Goal: Task Accomplishment & Management: Complete application form

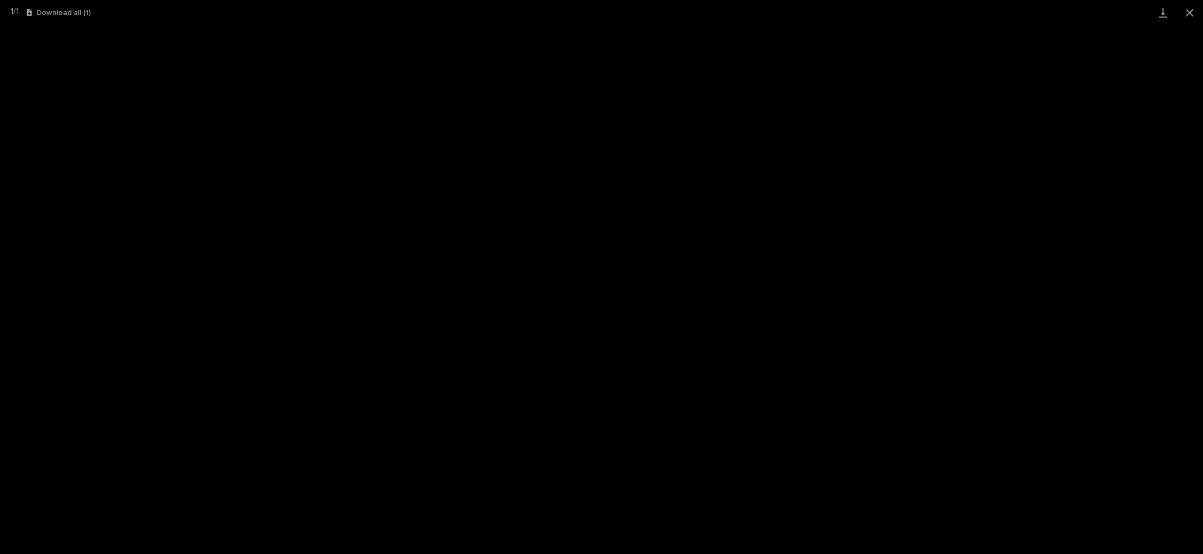
scroll to position [26, 0]
click at [1187, 5] on button "Close gallery" at bounding box center [1189, 12] width 27 height 25
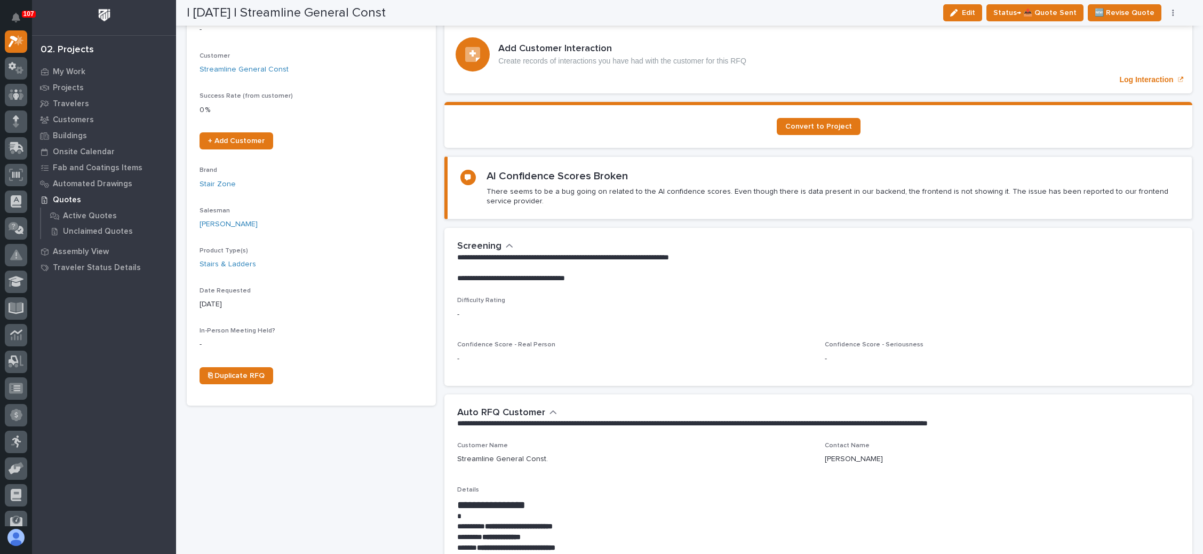
scroll to position [0, 0]
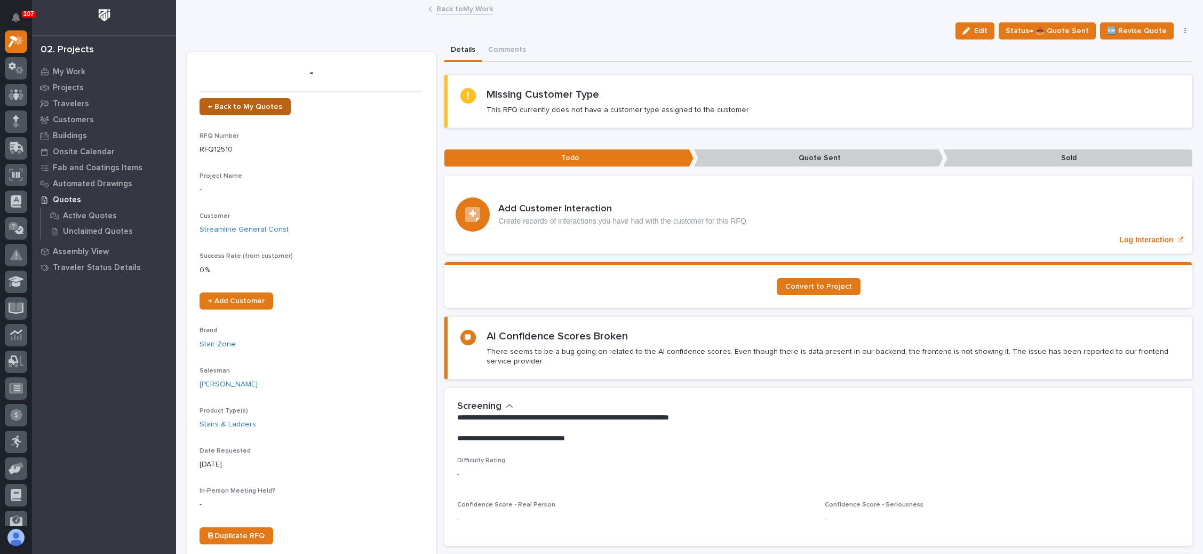
click at [260, 104] on span "← Back to My Quotes" at bounding box center [245, 106] width 74 height 7
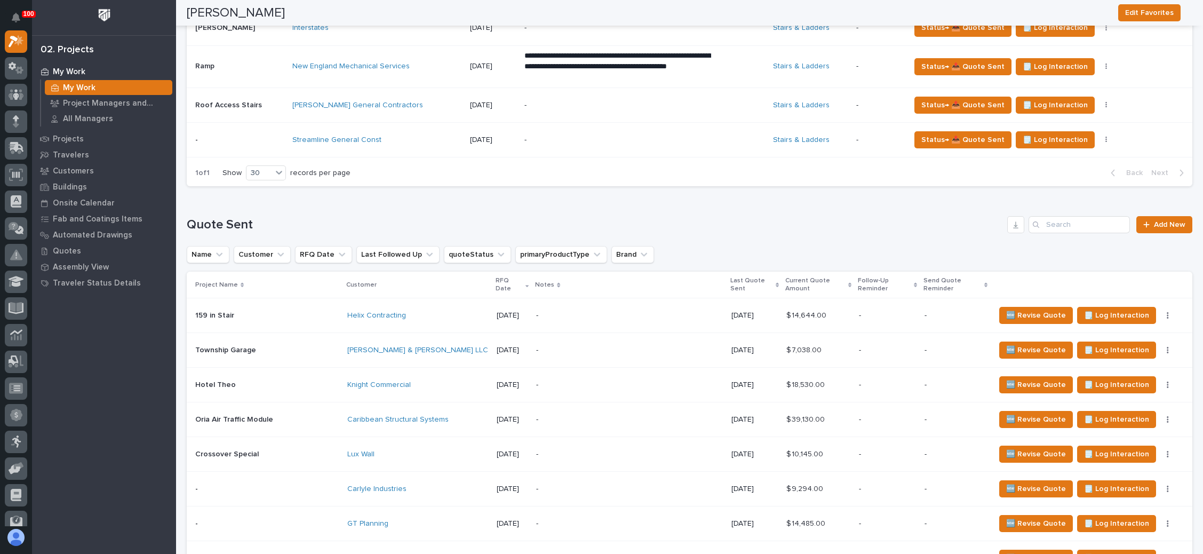
scroll to position [378, 0]
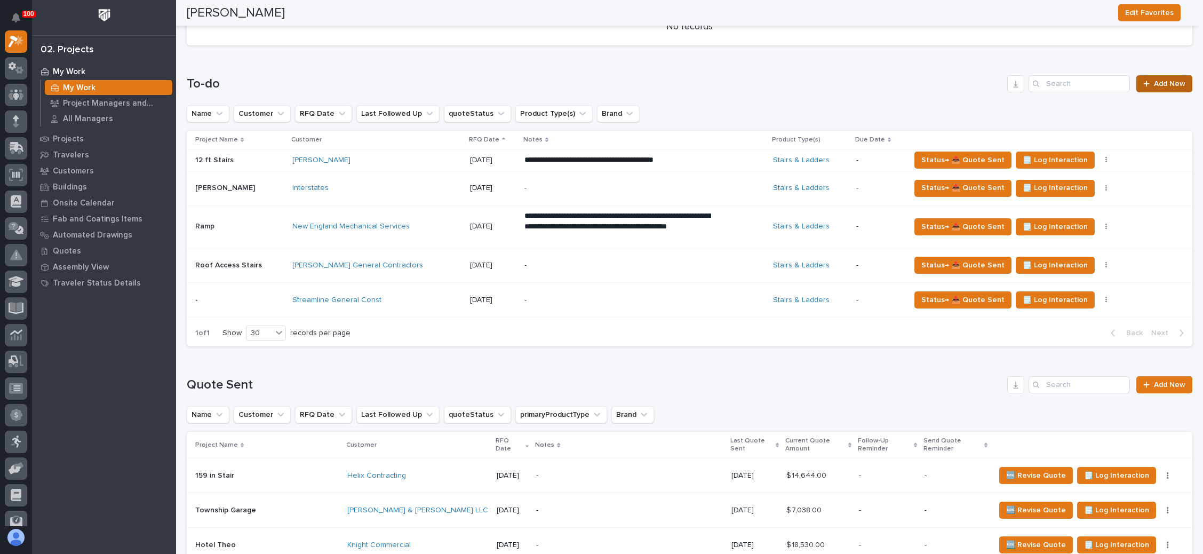
click at [1154, 82] on span "Add New" at bounding box center [1169, 83] width 31 height 7
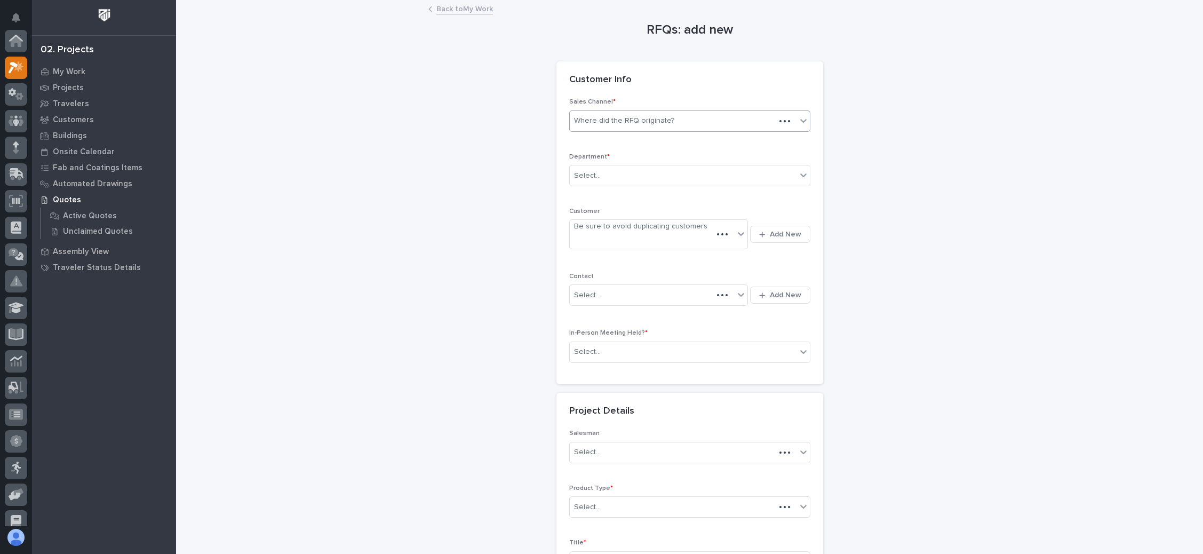
scroll to position [26, 0]
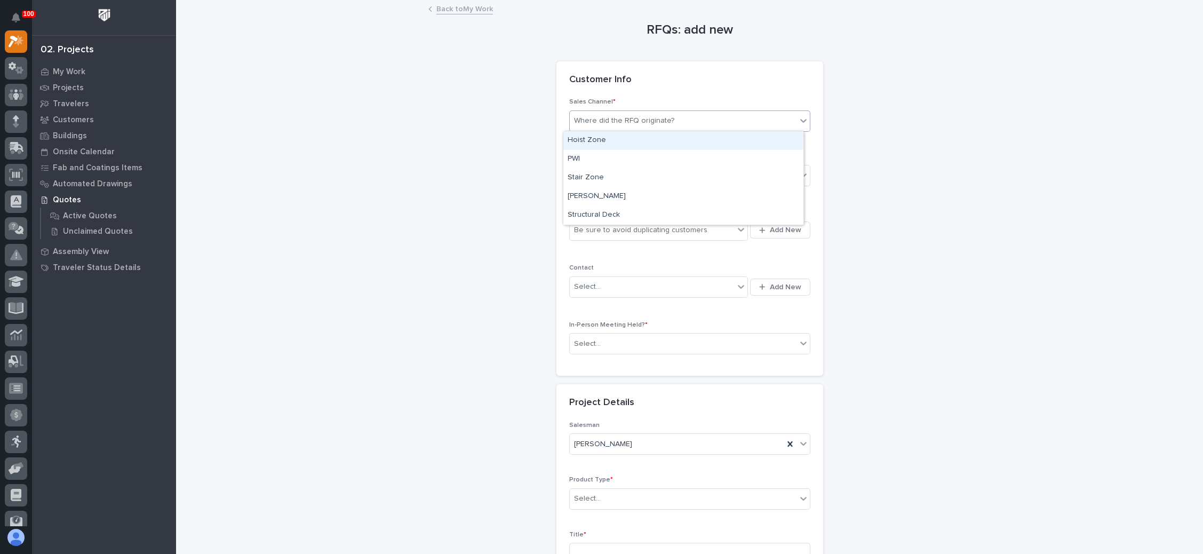
click at [682, 122] on div "Where did the RFQ originate?" at bounding box center [683, 121] width 227 height 18
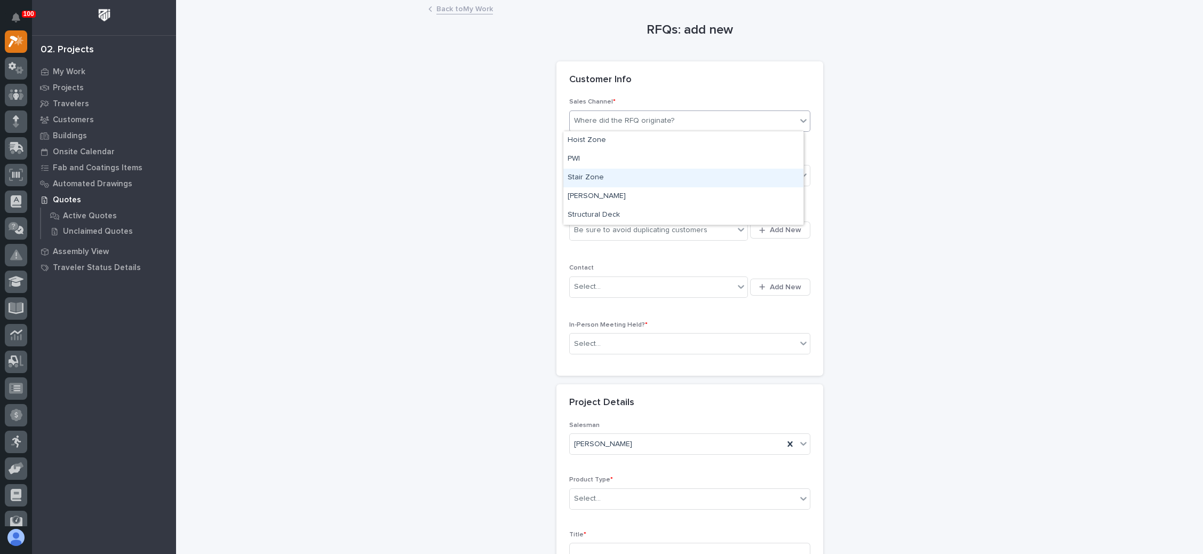
click at [641, 177] on div "Stair Zone" at bounding box center [683, 178] width 240 height 19
click at [641, 177] on div "Select..." at bounding box center [683, 176] width 227 height 18
click at [627, 193] on div "National Sales" at bounding box center [683, 195] width 240 height 19
click at [632, 227] on div "Be sure to avoid duplicating customers" at bounding box center [640, 230] width 133 height 11
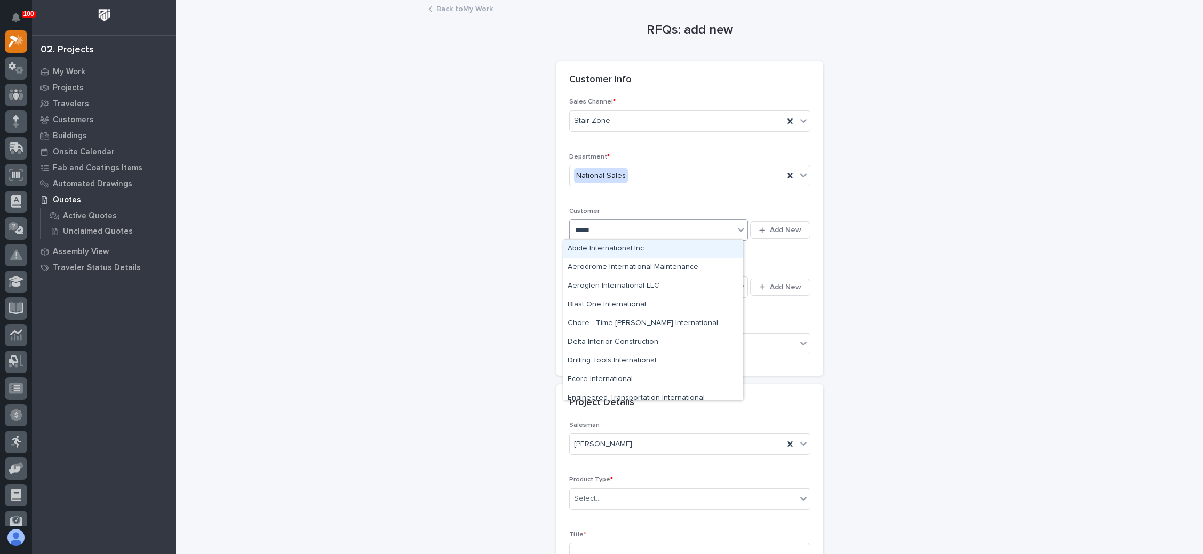
type input "******"
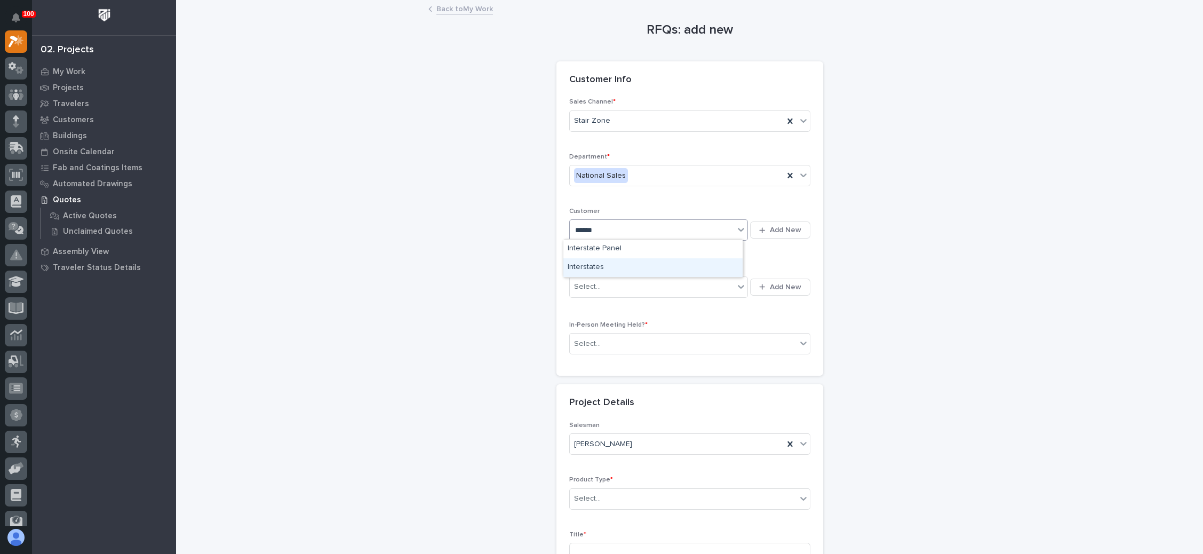
click at [600, 267] on div "Interstates" at bounding box center [652, 267] width 179 height 19
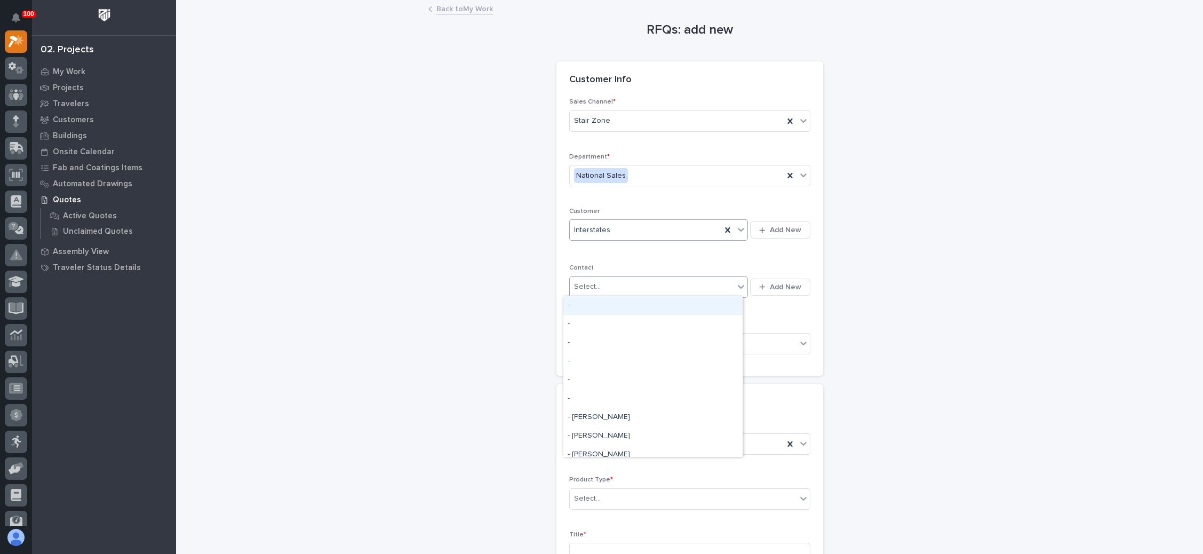
click at [612, 285] on div "Select..." at bounding box center [652, 287] width 165 height 18
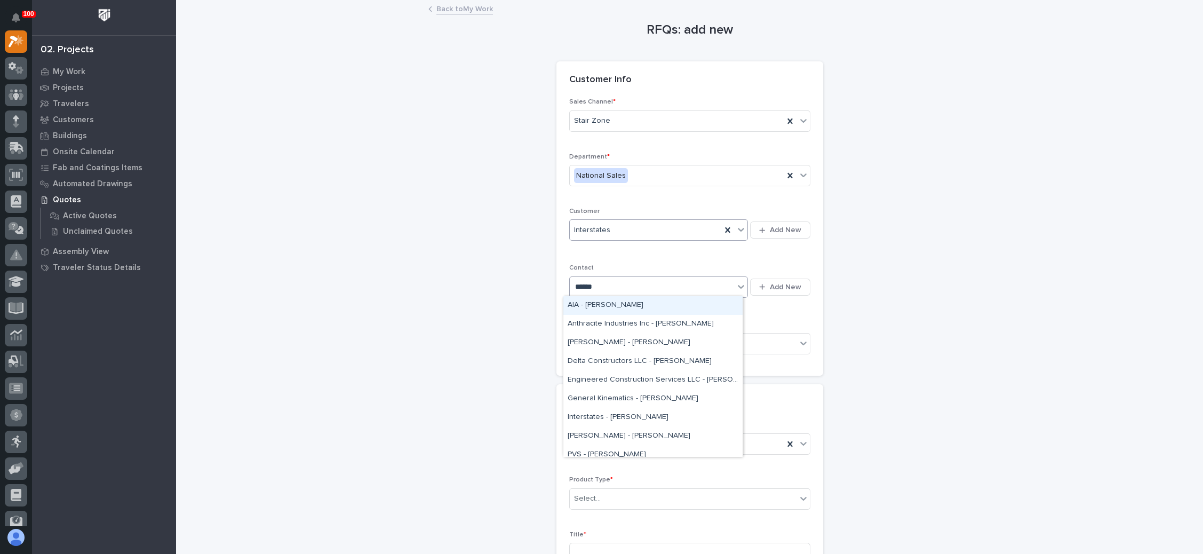
type input "*******"
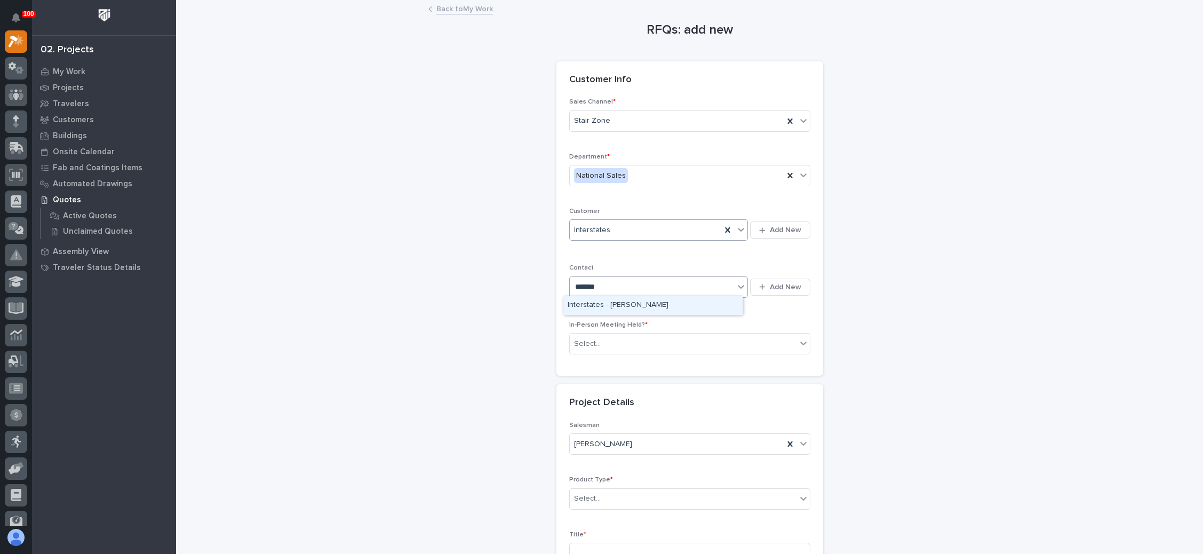
click at [650, 303] on div "Interstates - [PERSON_NAME]" at bounding box center [652, 305] width 179 height 19
click at [629, 339] on div "Select..." at bounding box center [683, 344] width 227 height 18
click at [625, 379] on div "No" at bounding box center [683, 380] width 240 height 19
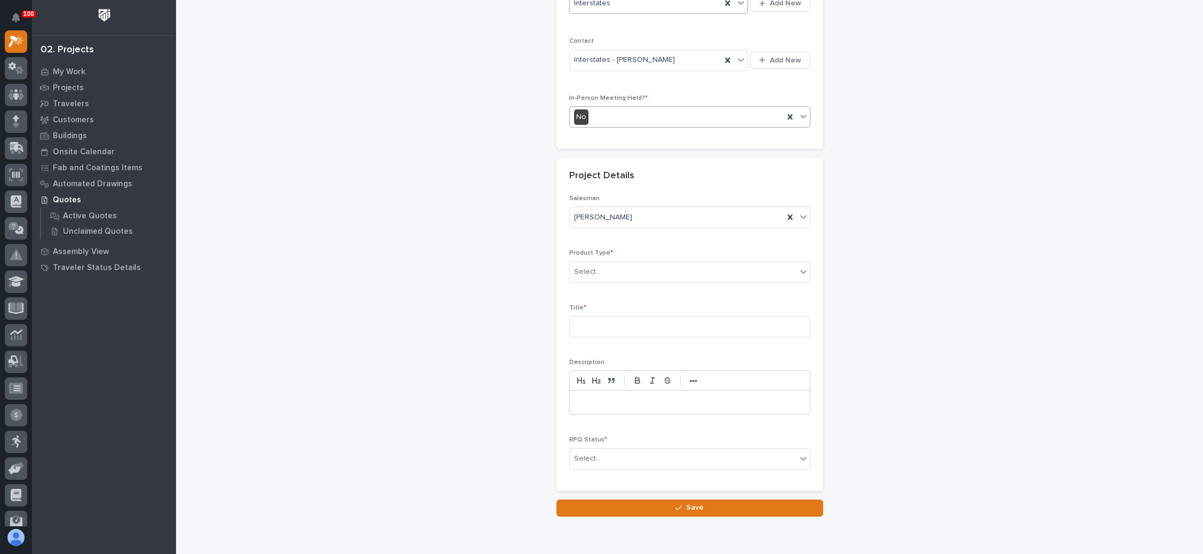
scroll to position [240, 0]
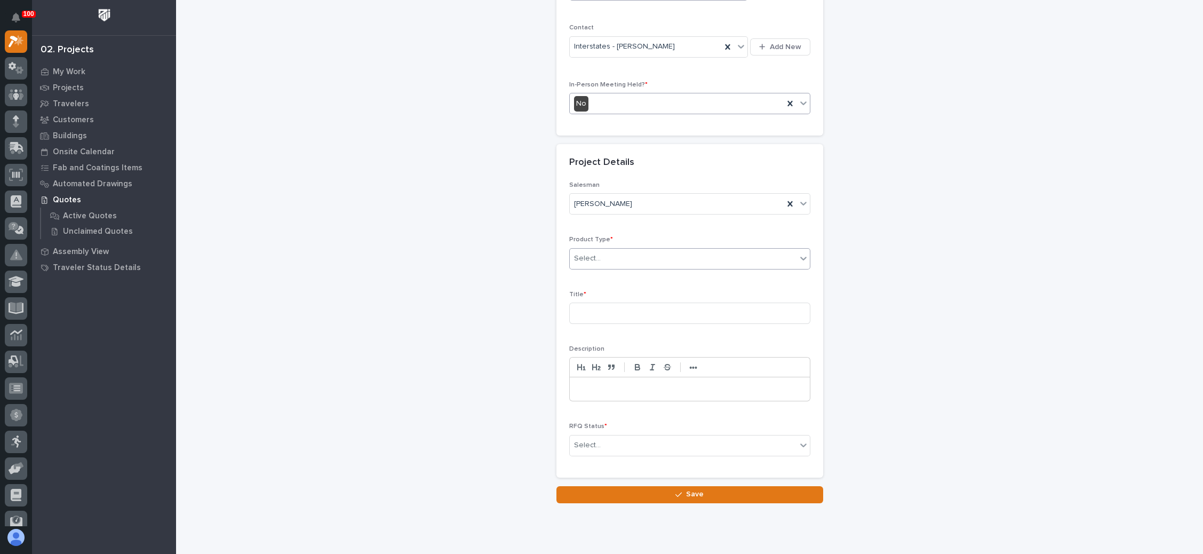
click at [638, 261] on div "Select..." at bounding box center [683, 259] width 227 height 18
drag, startPoint x: 637, startPoint y: 397, endPoint x: 637, endPoint y: 391, distance: 6.4
click at [637, 396] on div "Stairs & Ladders" at bounding box center [683, 398] width 240 height 19
click at [625, 314] on input at bounding box center [689, 313] width 241 height 21
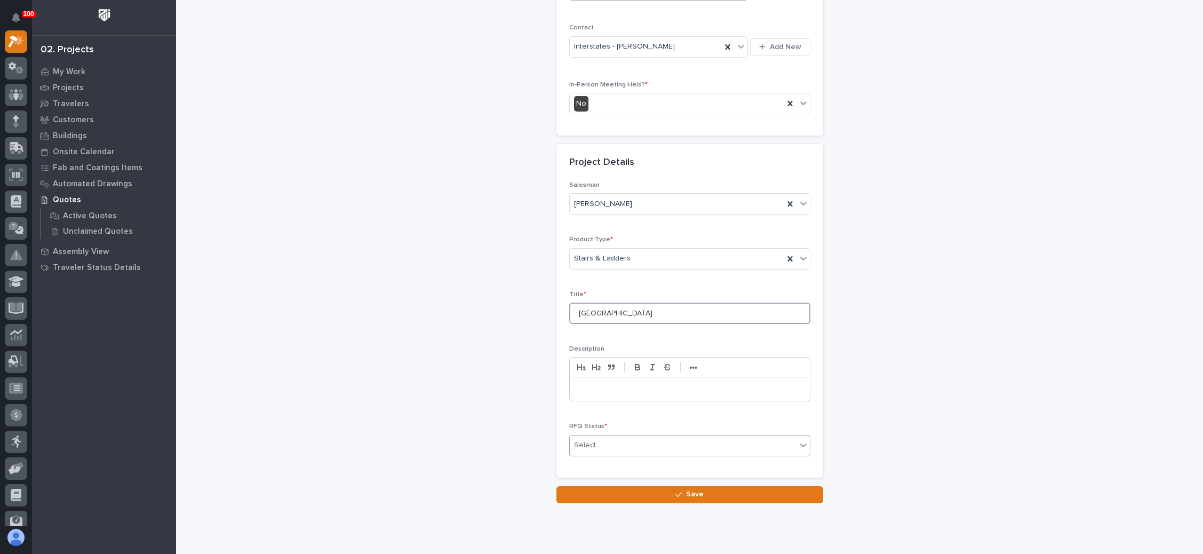
type input "[GEOGRAPHIC_DATA]"
drag, startPoint x: 640, startPoint y: 440, endPoint x: 631, endPoint y: 442, distance: 9.3
click at [641, 439] on div "Select..." at bounding box center [683, 445] width 227 height 18
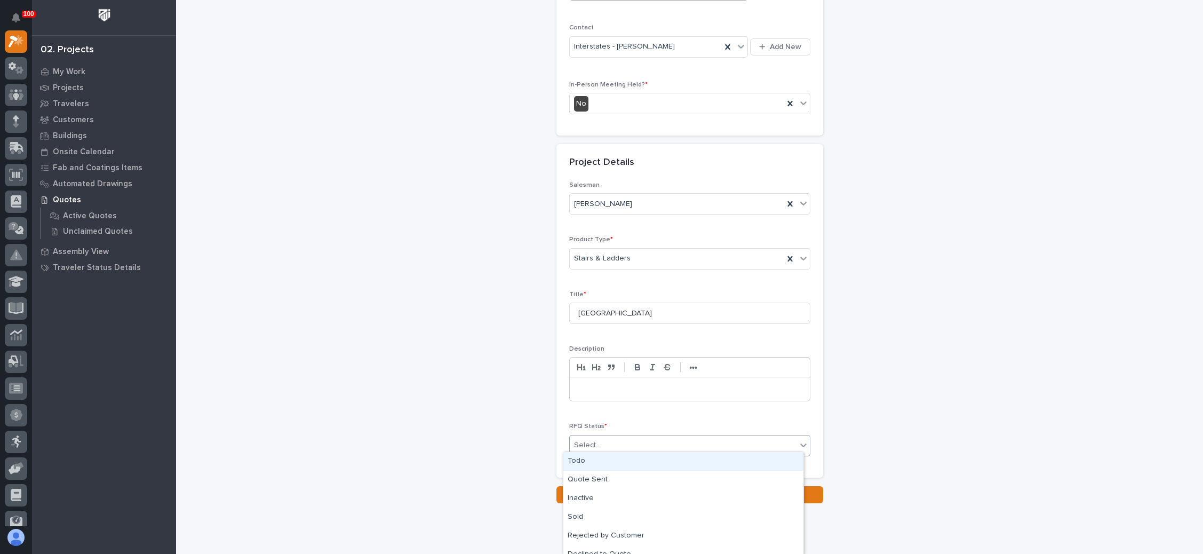
click at [602, 462] on div "Todo" at bounding box center [683, 461] width 240 height 19
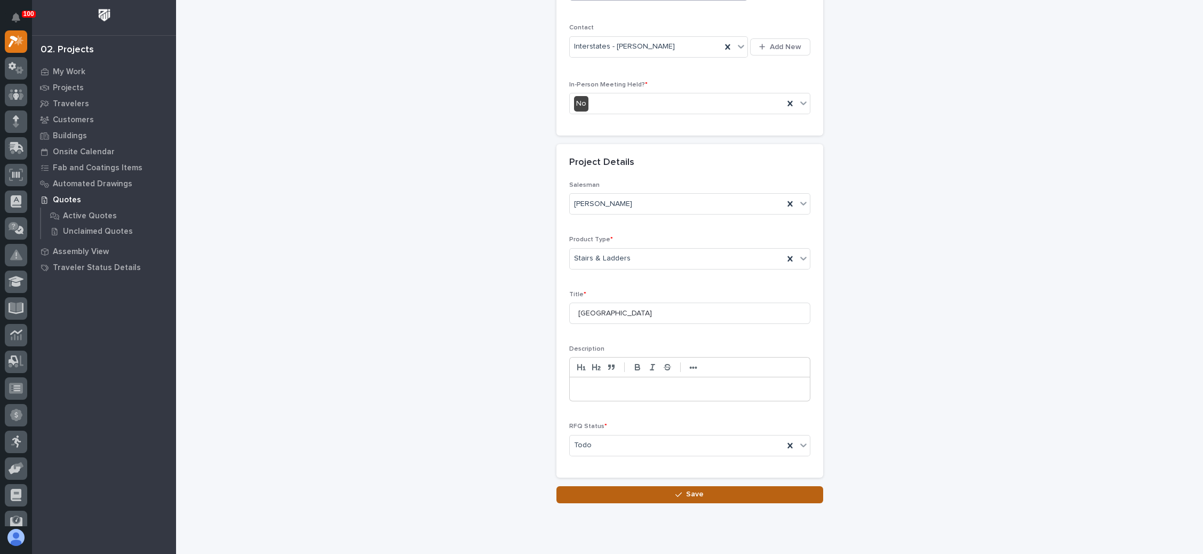
click at [677, 491] on div "button" at bounding box center [680, 494] width 11 height 7
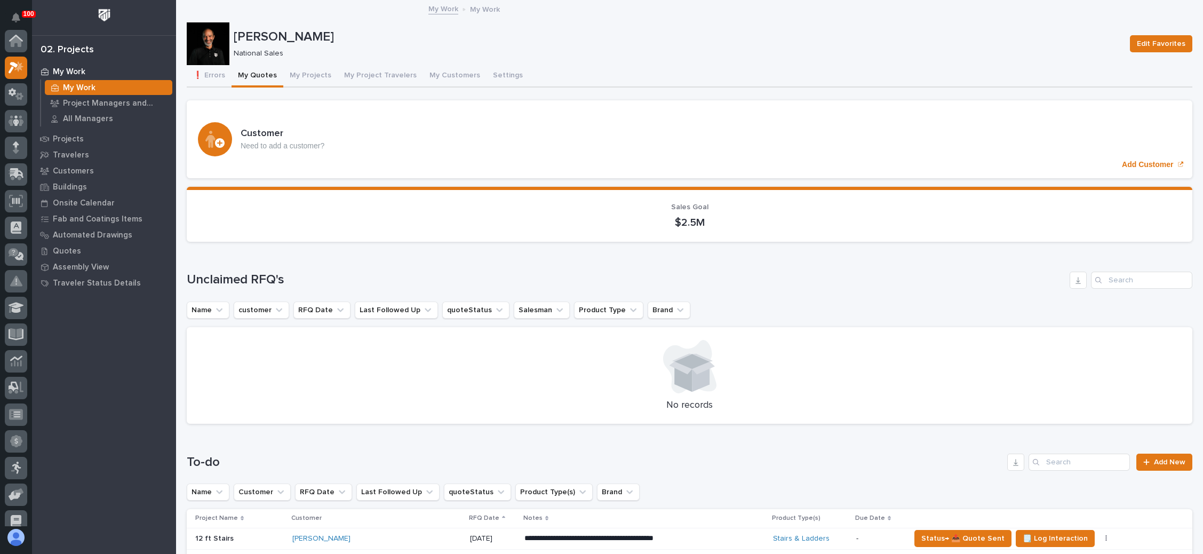
scroll to position [26, 0]
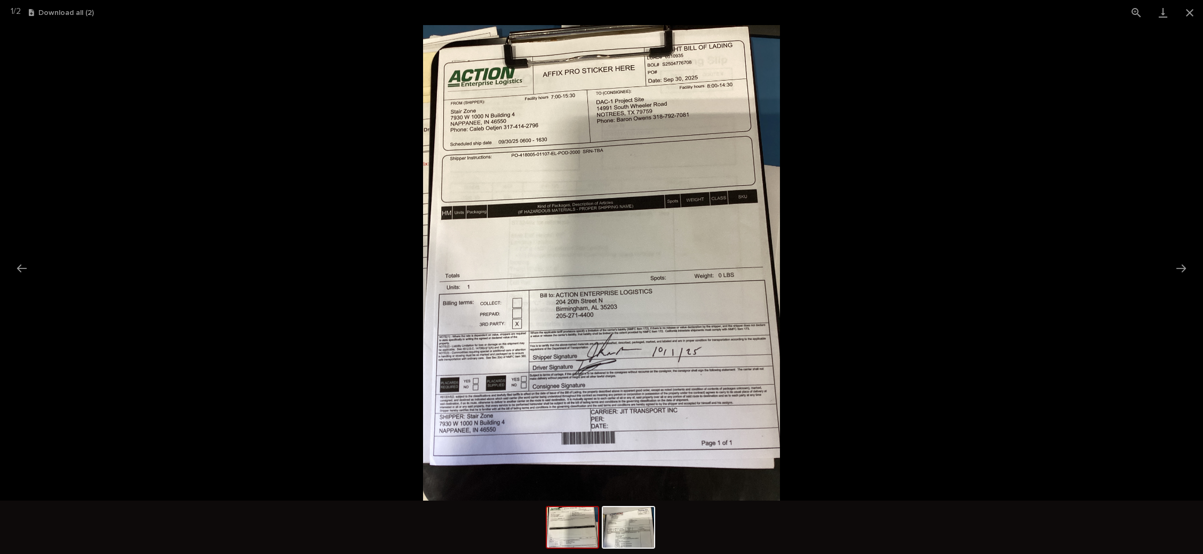
scroll to position [26, 0]
click at [1190, 13] on button "Close gallery" at bounding box center [1189, 12] width 27 height 25
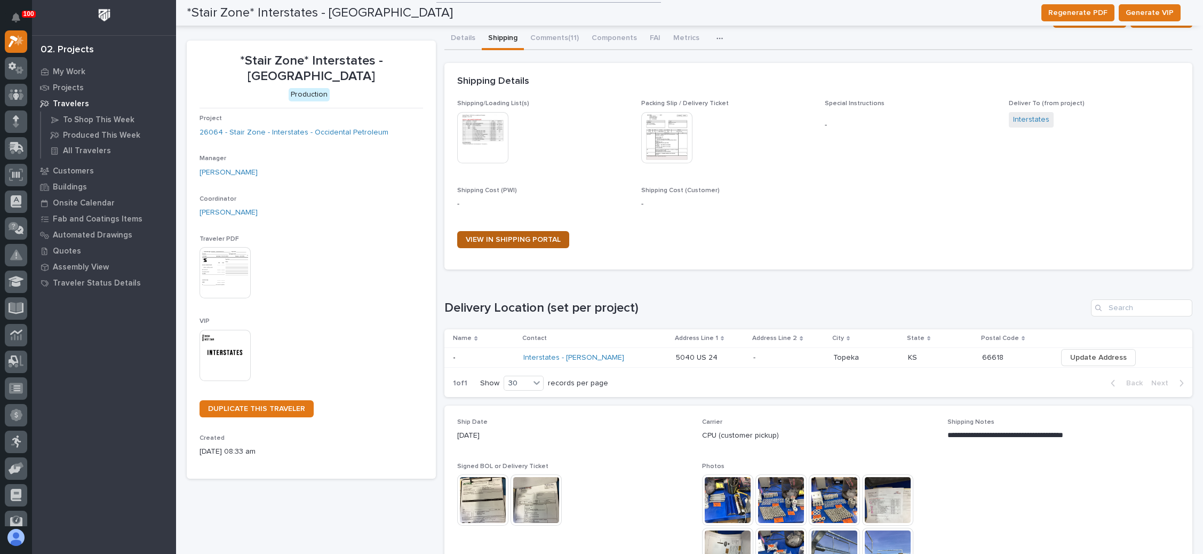
scroll to position [0, 0]
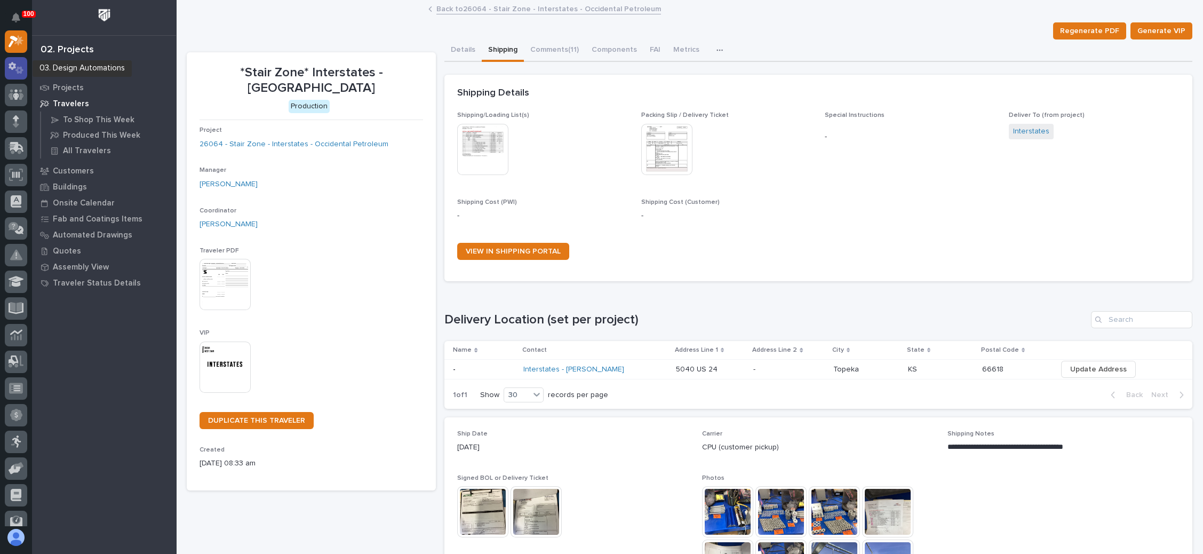
click at [15, 68] on icon at bounding box center [16, 68] width 15 height 12
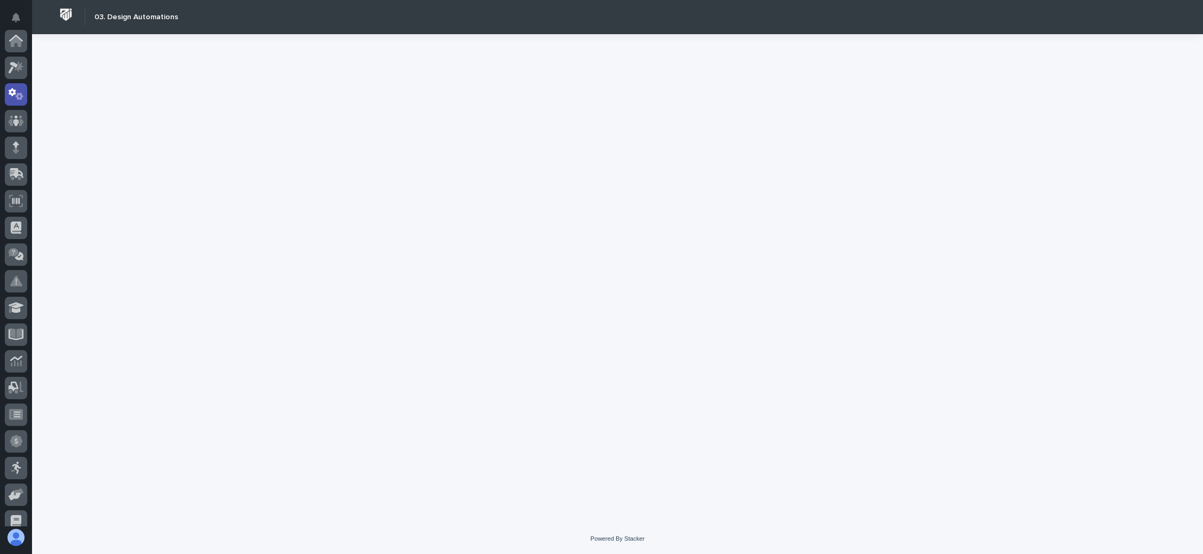
scroll to position [53, 0]
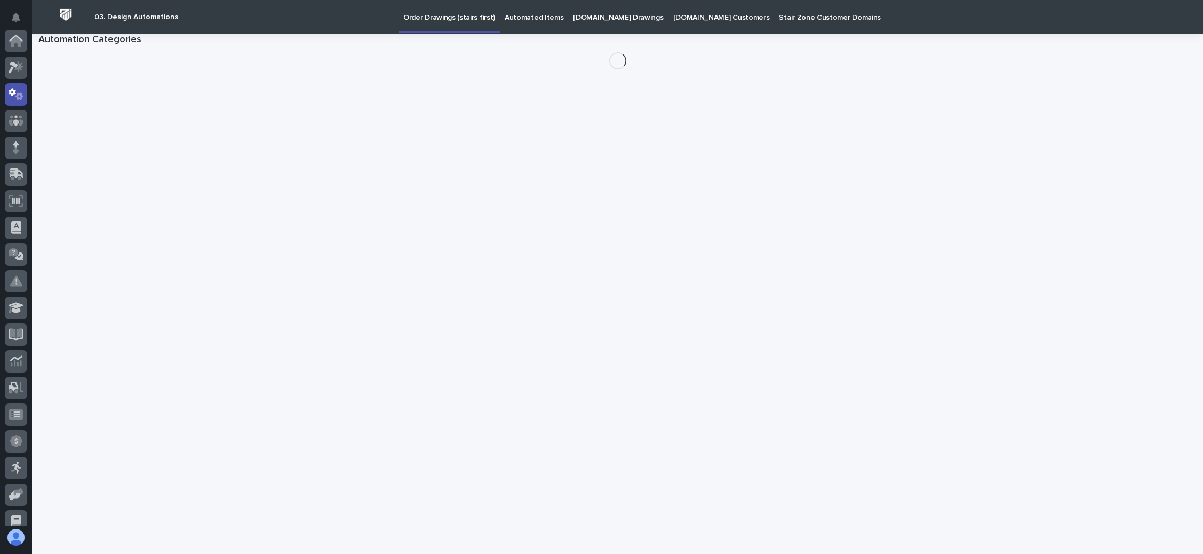
scroll to position [53, 0]
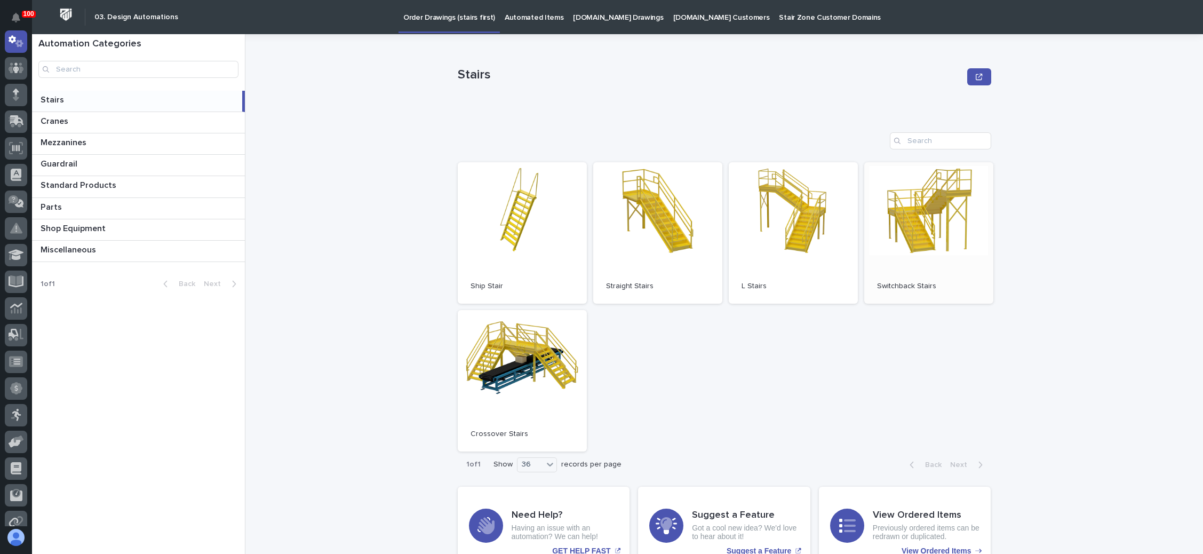
click at [939, 233] on link "Open" at bounding box center [928, 232] width 129 height 141
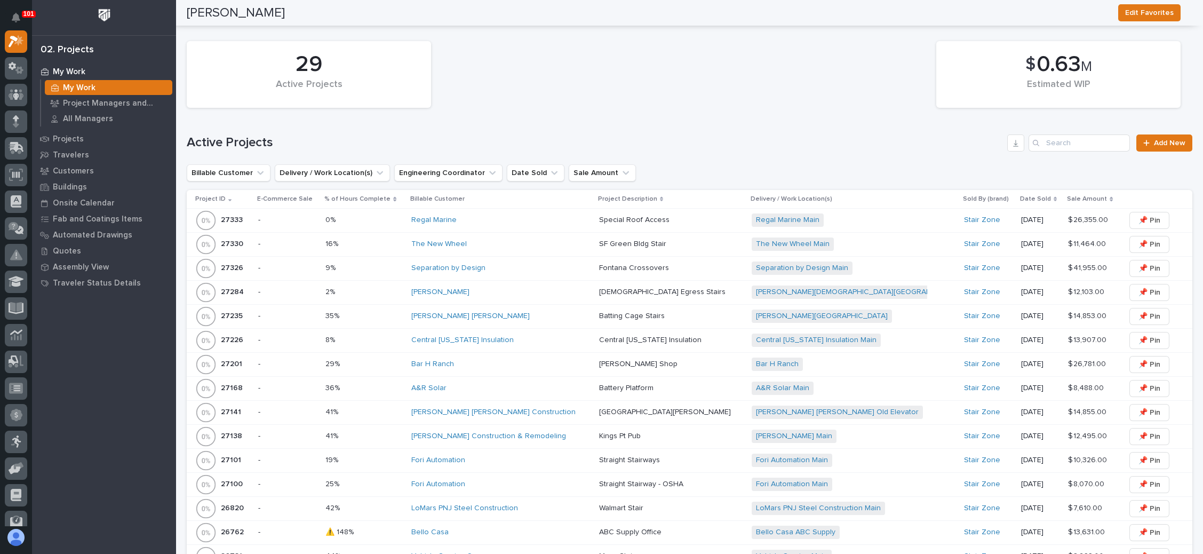
scroll to position [880, 0]
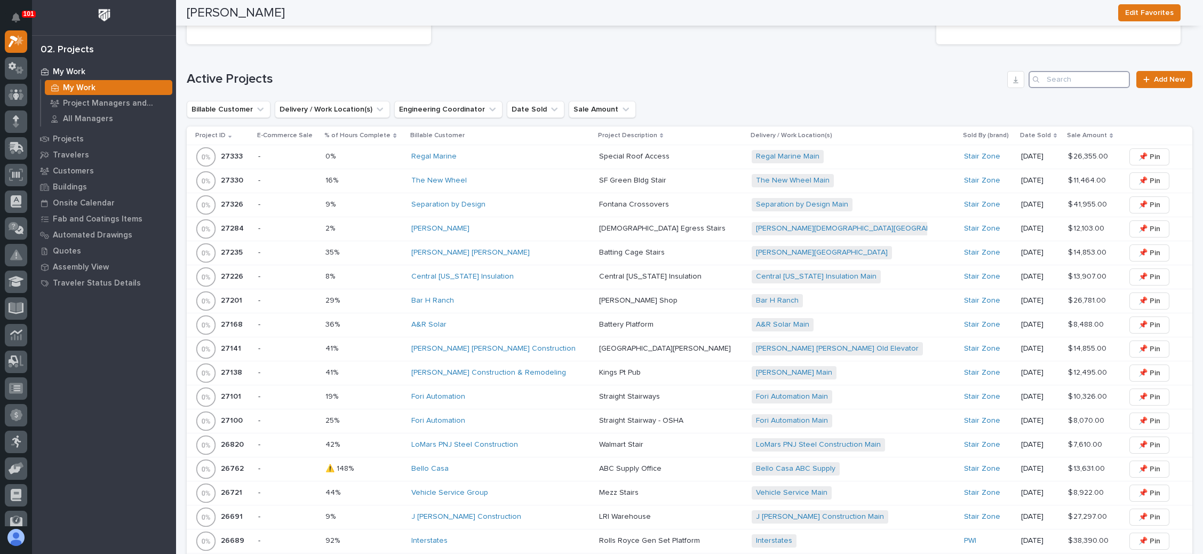
click at [1072, 76] on input "Search" at bounding box center [1079, 79] width 101 height 17
type input "26691"
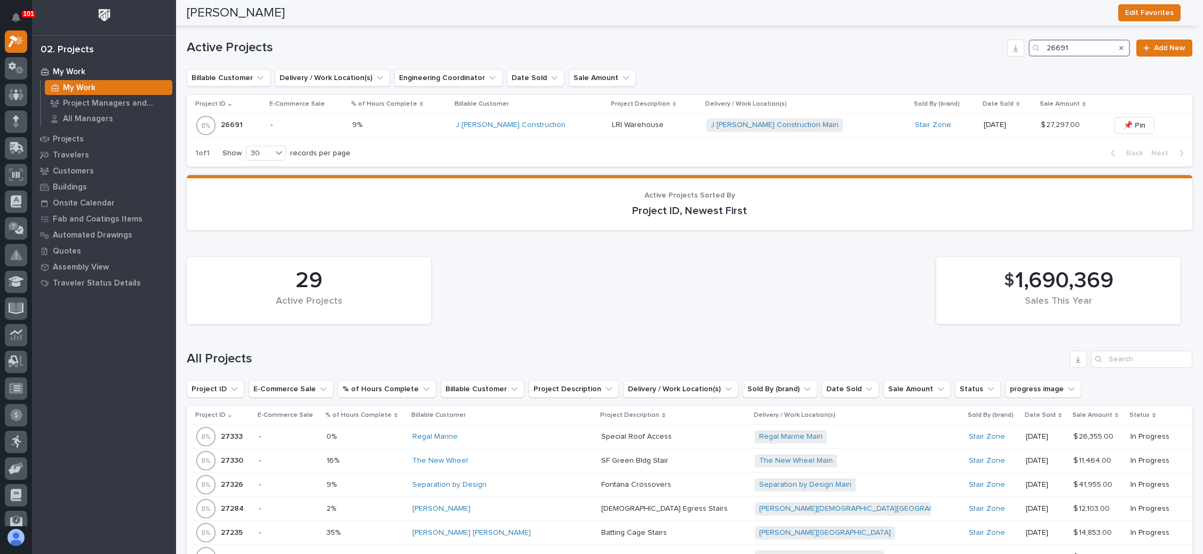
scroll to position [960, 0]
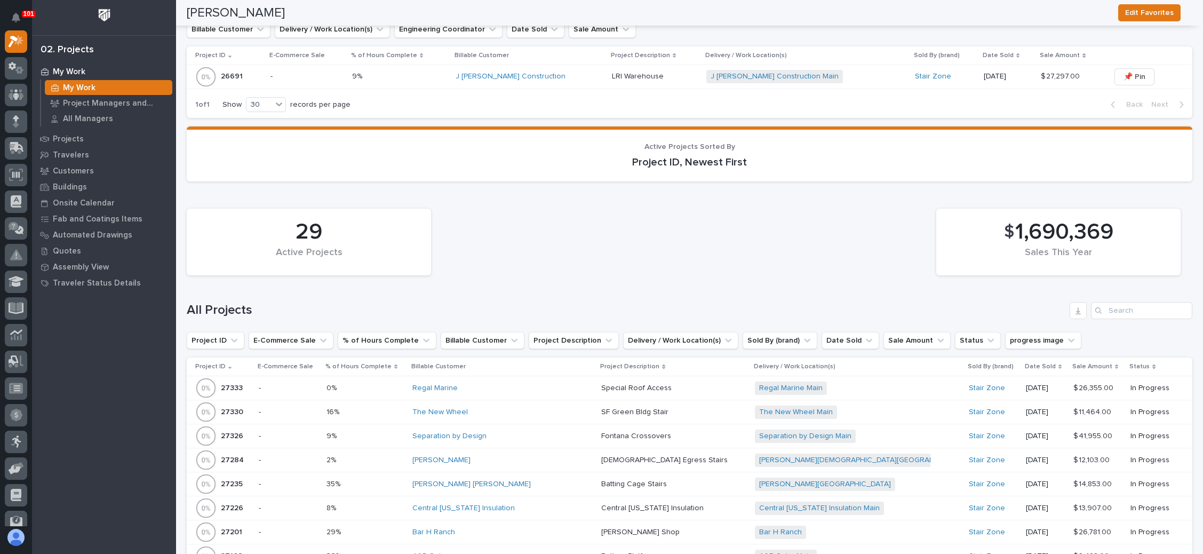
click at [655, 72] on p at bounding box center [655, 76] width 86 height 9
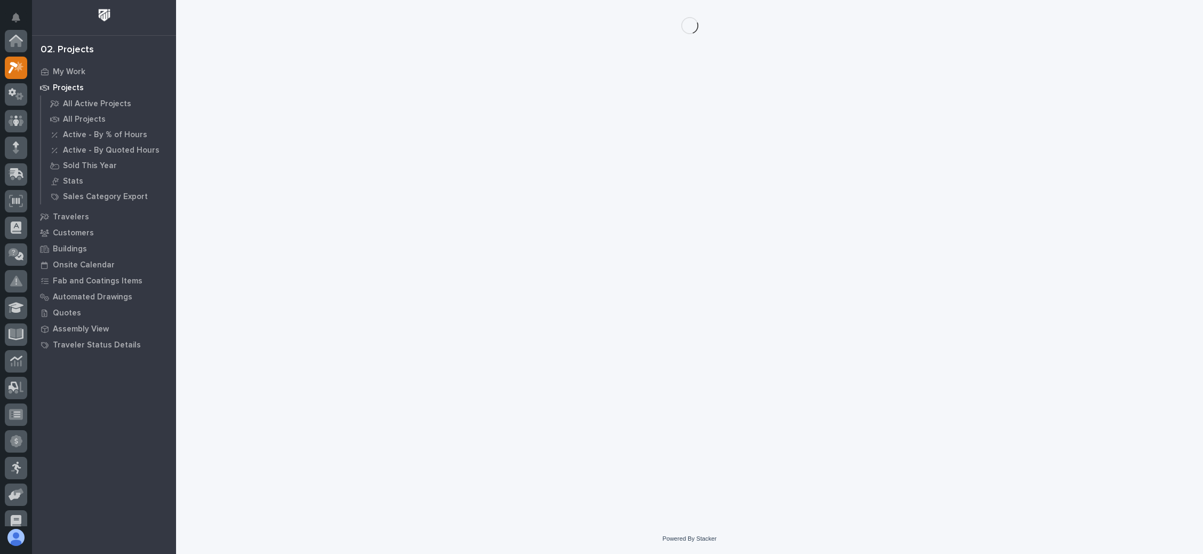
scroll to position [26, 0]
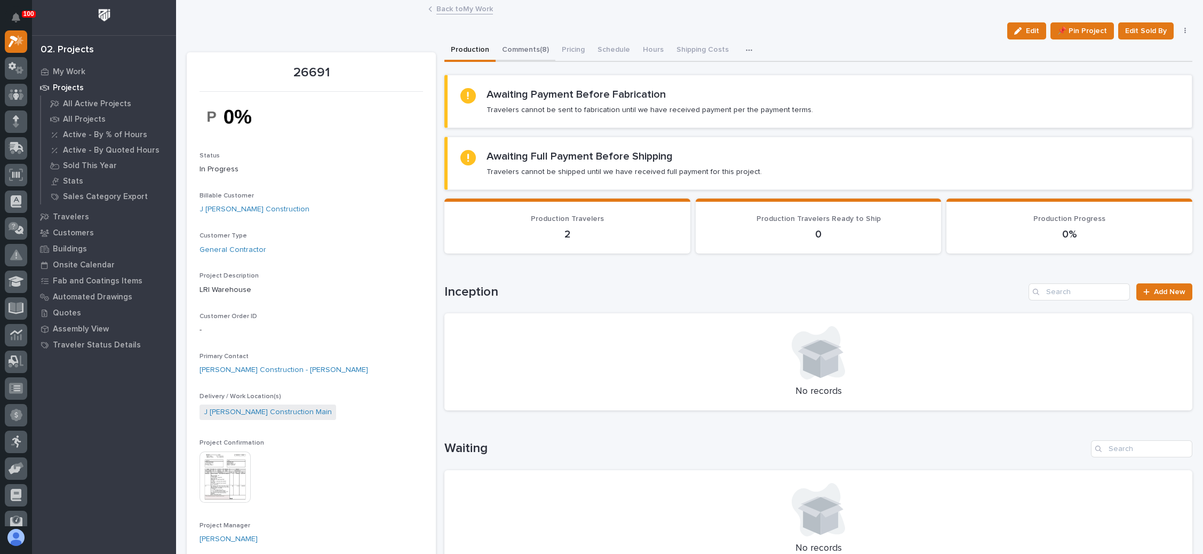
click at [534, 46] on button "Comments (8)" at bounding box center [526, 50] width 60 height 22
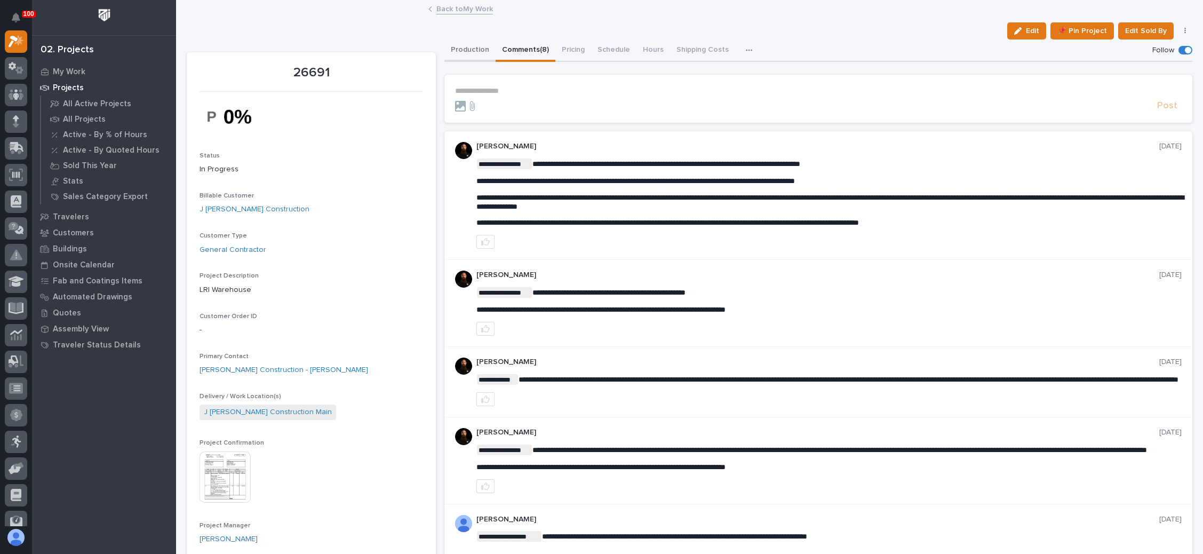
click at [475, 46] on button "Production" at bounding box center [469, 50] width 51 height 22
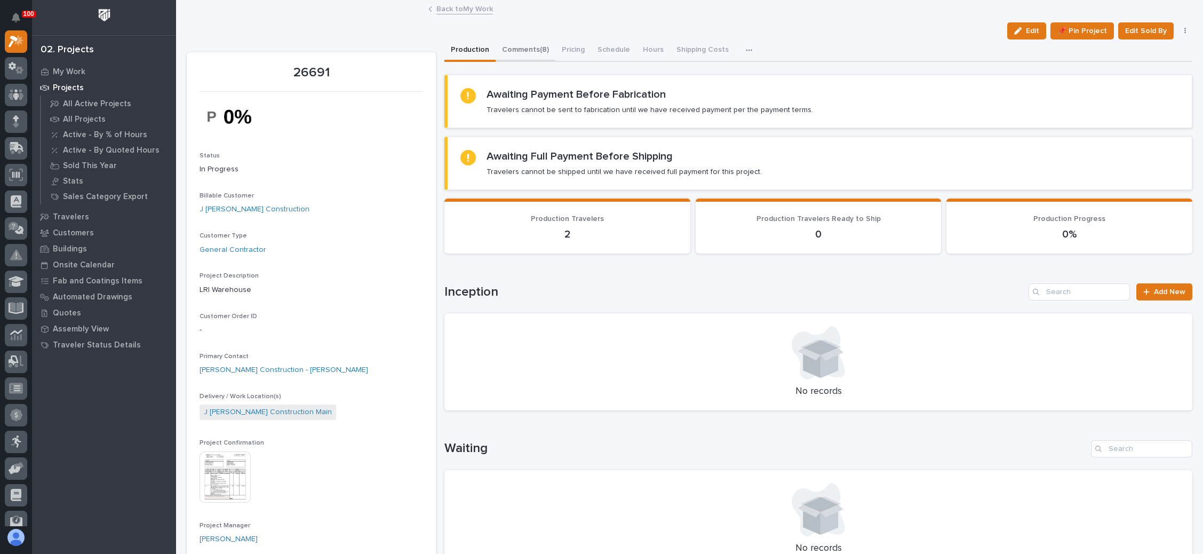
click at [538, 42] on button "Comments (8)" at bounding box center [526, 50] width 60 height 22
